Goal: Find specific page/section: Find specific page/section

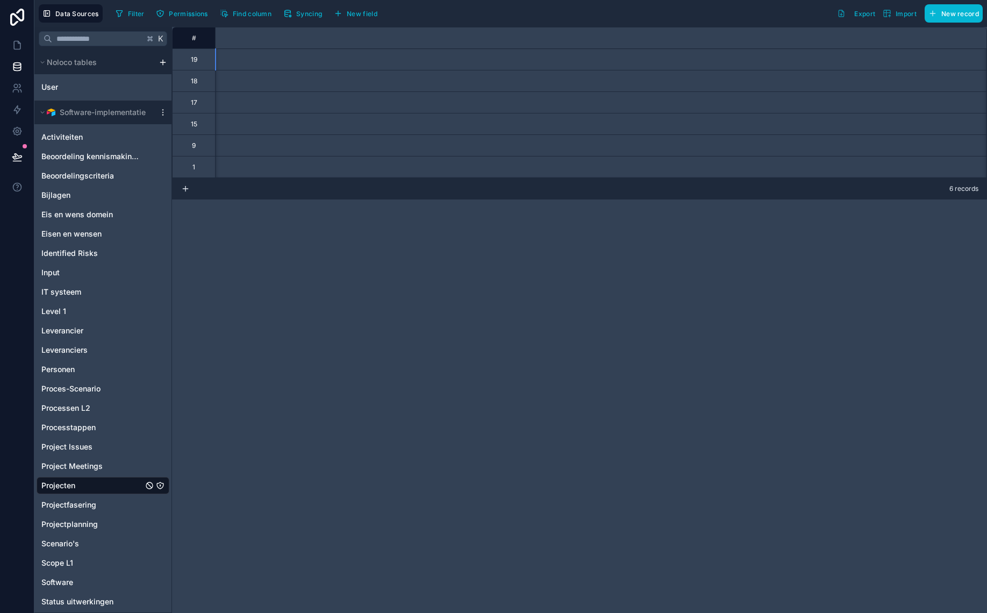
scroll to position [0, 4947]
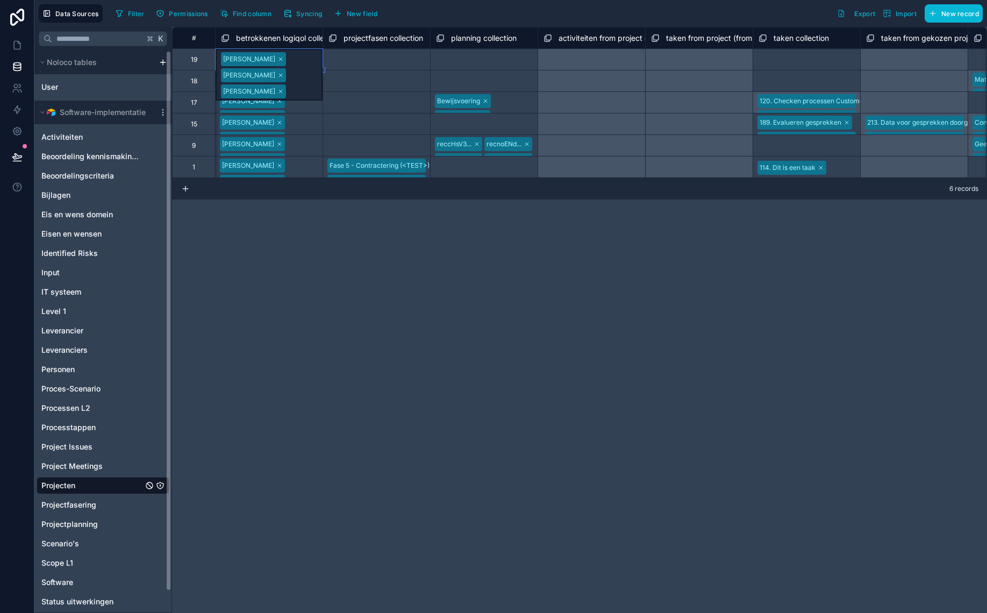
drag, startPoint x: 496, startPoint y: 224, endPoint x: 209, endPoint y: 124, distance: 304.7
click at [496, 224] on div "# projectleden (klant) collection project gekozen door collection betrokkenen l…" at bounding box center [579, 320] width 815 height 586
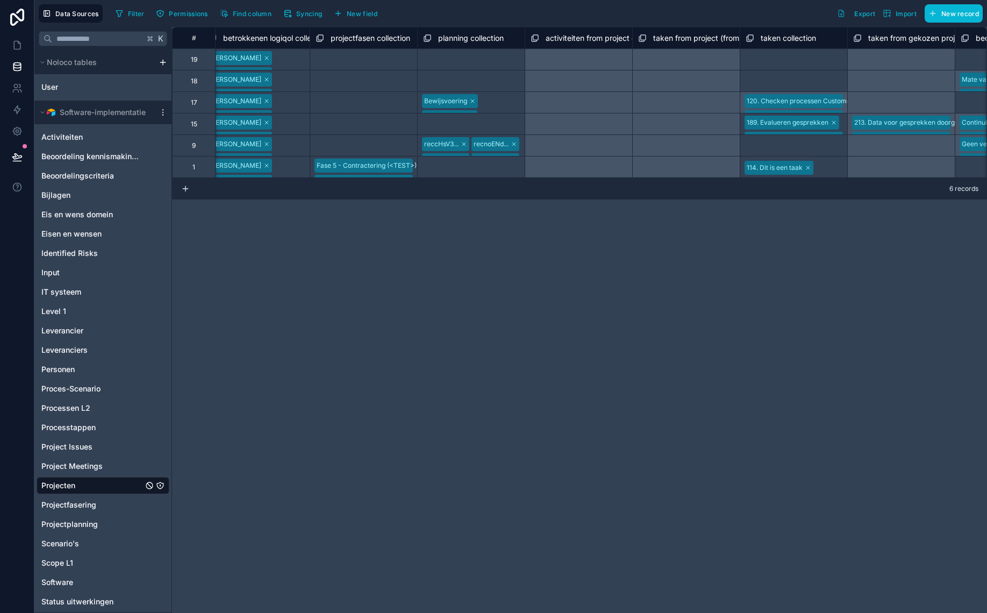
scroll to position [0, 4908]
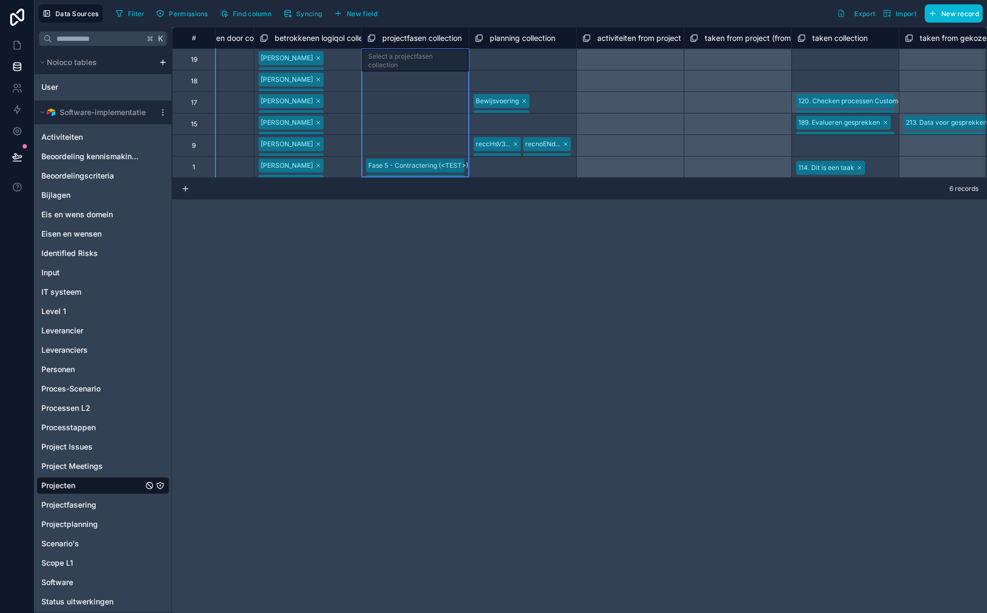
click at [361, 38] on div "projectfasen collection" at bounding box center [415, 38] width 108 height 22
drag, startPoint x: 361, startPoint y: 36, endPoint x: 394, endPoint y: 37, distance: 33.3
click at [374, 98] on div "Select a projectfasen collection" at bounding box center [415, 103] width 107 height 23
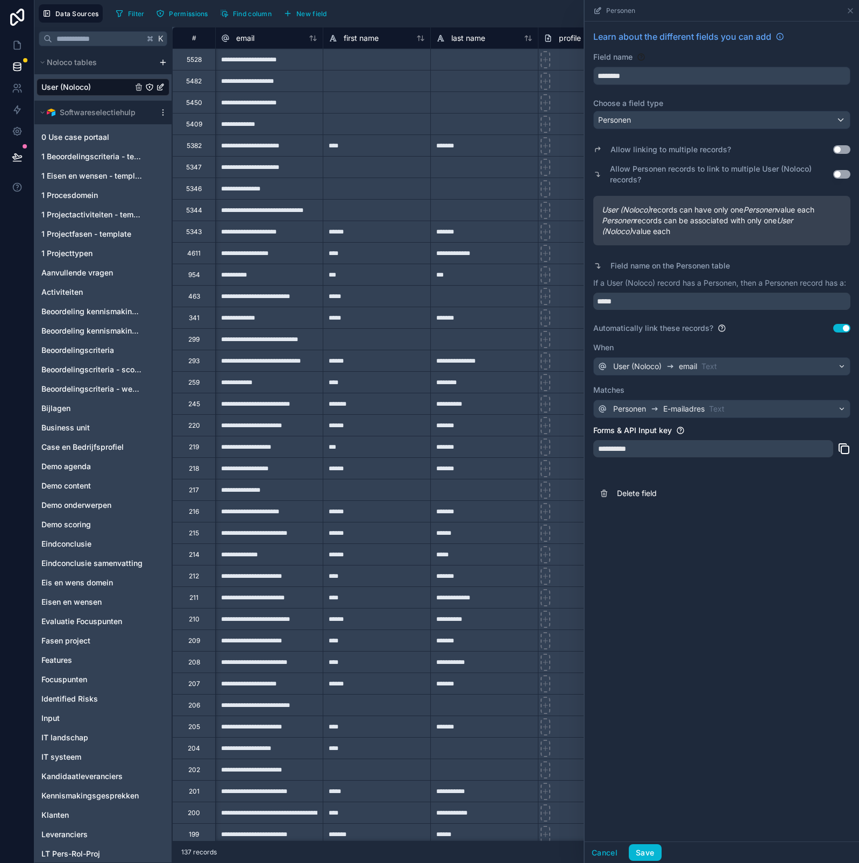
scroll to position [0, 24]
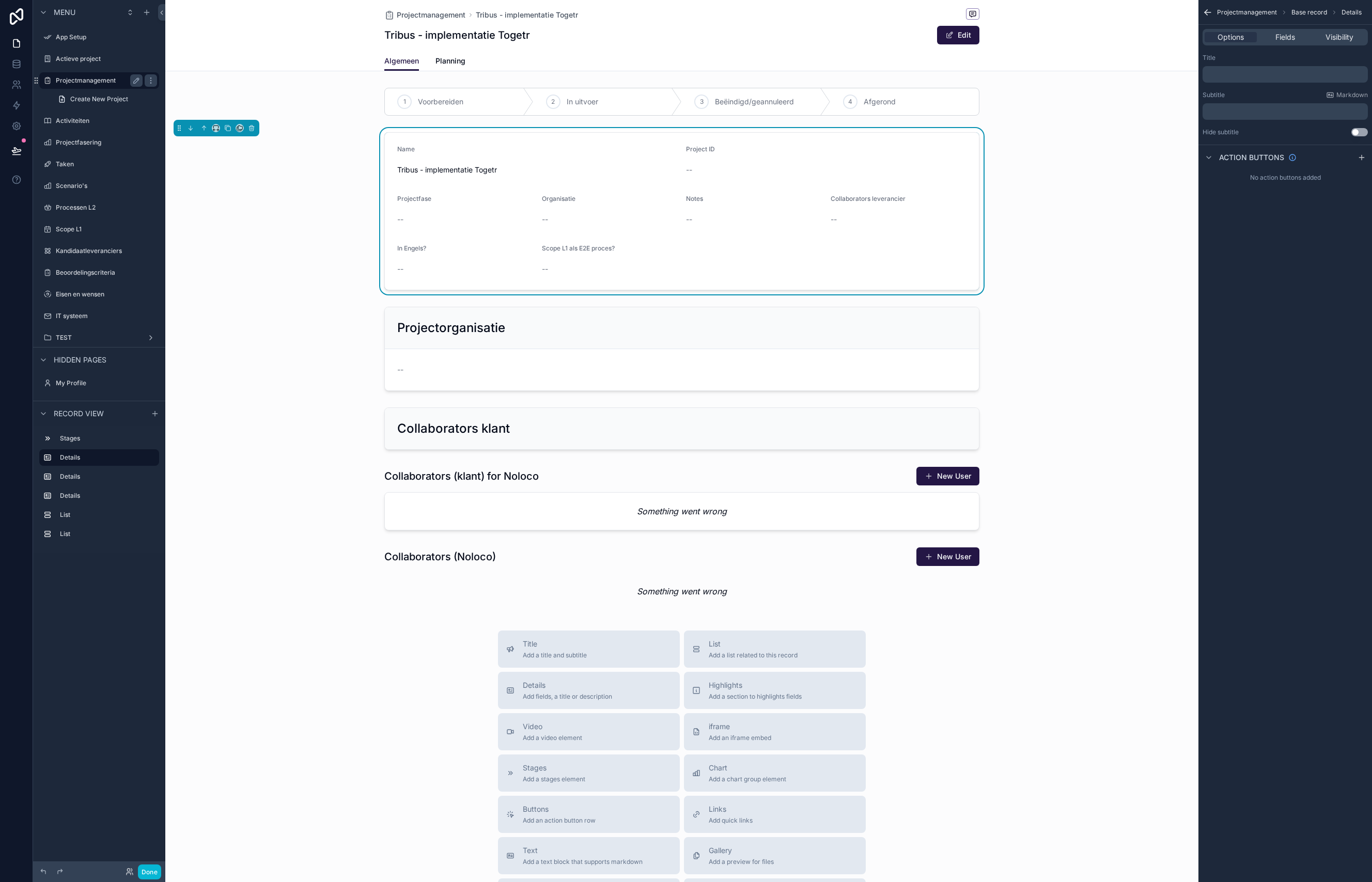
click at [110, 86] on div "Projectmanagement" at bounding box center [99, 80] width 86 height 12
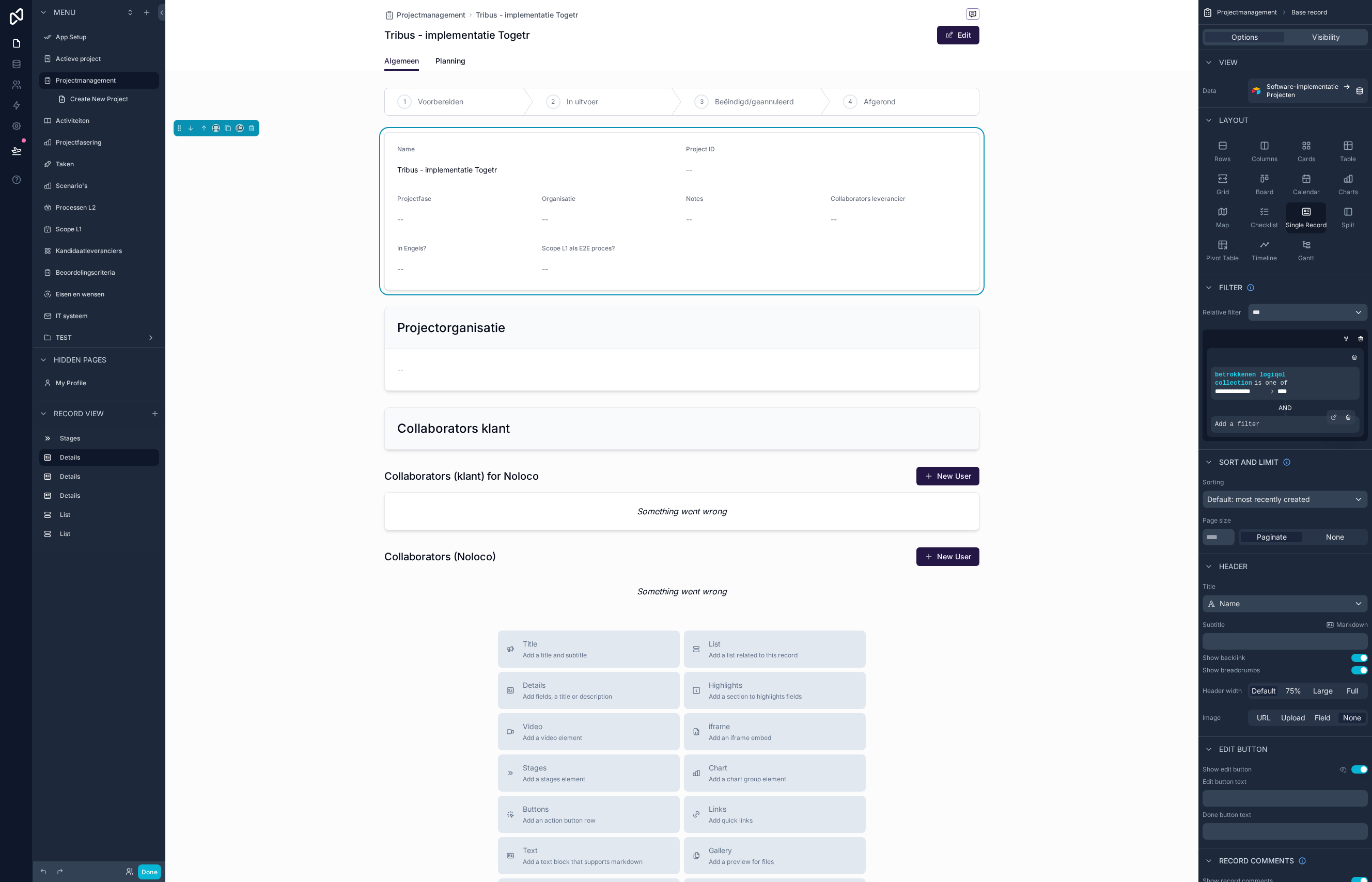
click at [1263, 429] on div "Add a filter" at bounding box center [1285, 424] width 149 height 16
click at [1255, 429] on span "Add a filter" at bounding box center [1237, 425] width 44 height 9
click at [1274, 312] on div "***" at bounding box center [1309, 312] width 119 height 16
click at [1288, 398] on span "The current user's values" at bounding box center [1299, 401] width 86 height 11
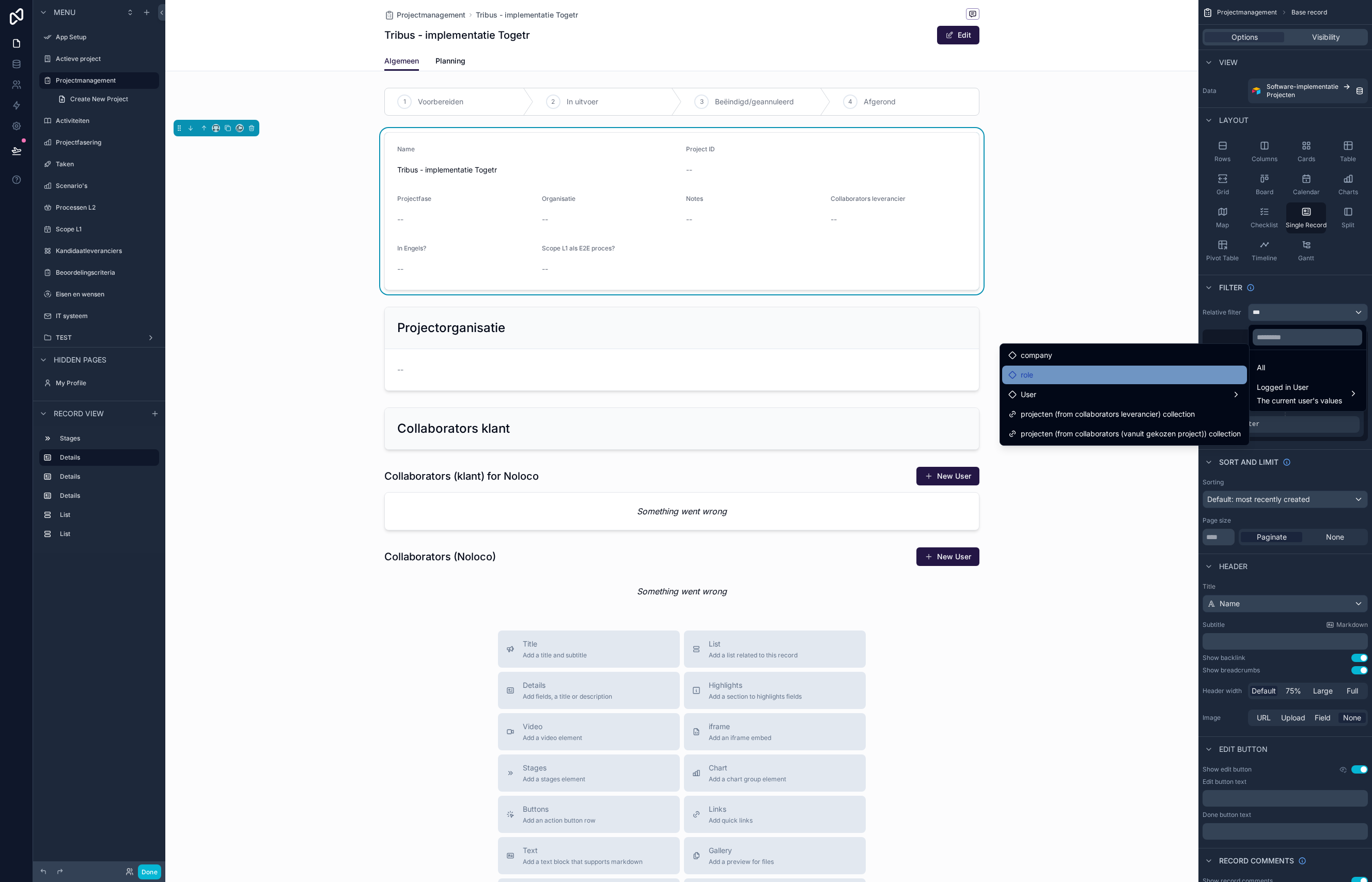
click at [1049, 376] on div "role" at bounding box center [1125, 375] width 233 height 12
click at [1046, 352] on span "company" at bounding box center [1037, 355] width 32 height 12
click at [1043, 374] on div "role" at bounding box center [1125, 375] width 233 height 12
click at [1326, 285] on div "scrollable content" at bounding box center [686, 441] width 1372 height 882
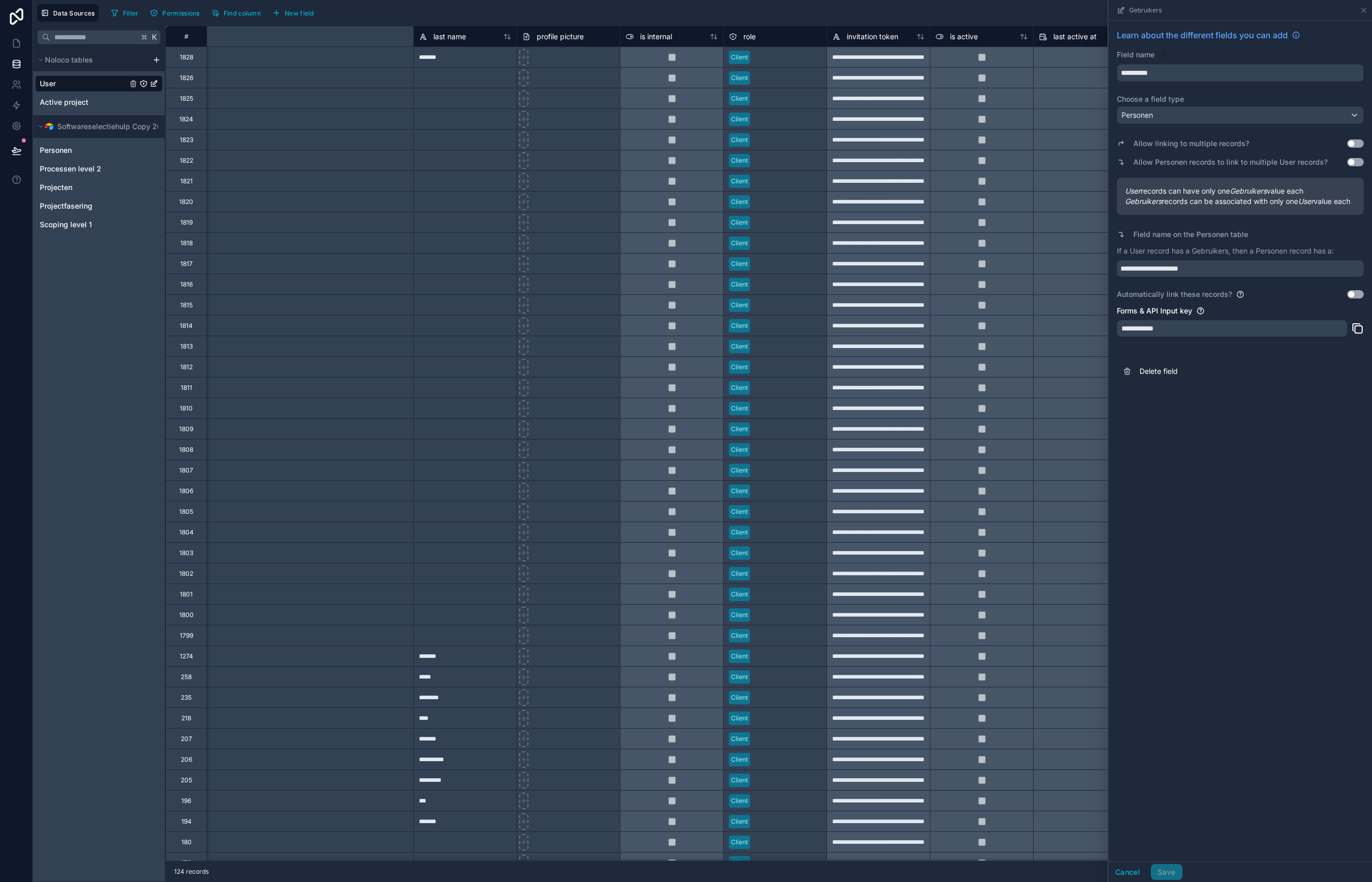
scroll to position [0, 401]
